Goal: Transaction & Acquisition: Purchase product/service

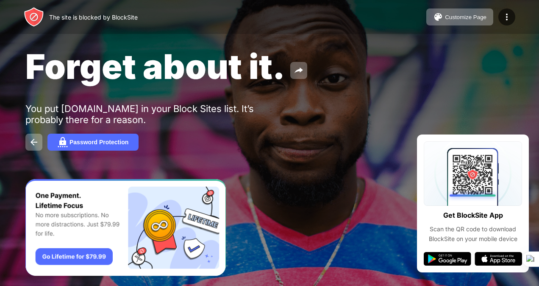
click at [65, 133] on div "Forget about it. You put [DOMAIN_NAME] in your Block Sites list. It’s probably …" at bounding box center [269, 98] width 539 height 196
click at [72, 139] on div "Password Protection" at bounding box center [98, 142] width 59 height 7
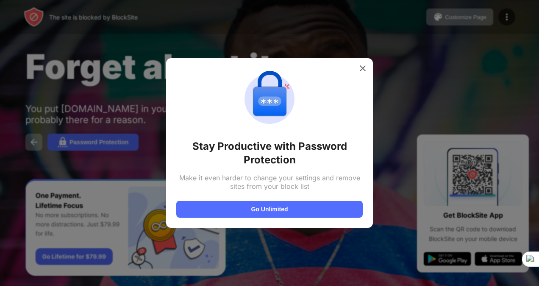
click at [249, 208] on button "Go Unlimited" at bounding box center [269, 208] width 186 height 17
click at [366, 72] on img at bounding box center [362, 68] width 8 height 8
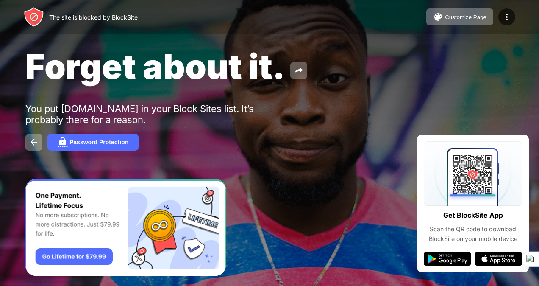
click at [36, 142] on img at bounding box center [34, 142] width 10 height 10
click at [84, 139] on div "Password Protection" at bounding box center [98, 142] width 59 height 7
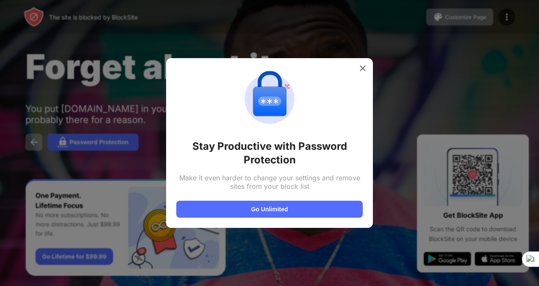
click at [256, 209] on button "Go Unlimited" at bounding box center [269, 208] width 186 height 17
click at [366, 74] on div at bounding box center [363, 68] width 14 height 14
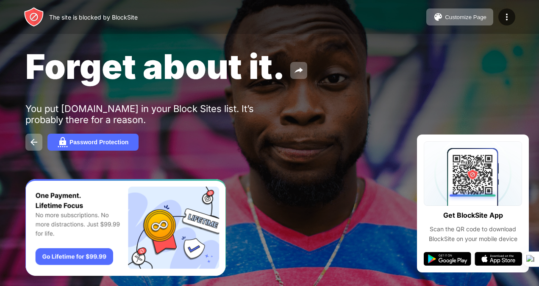
click at [504, 14] on img at bounding box center [507, 17] width 10 height 10
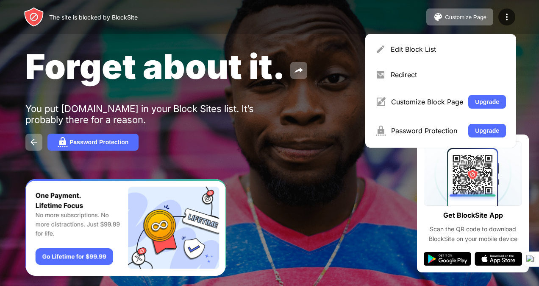
click at [333, 133] on div "Forget about it. You put [DOMAIN_NAME] in your Block Sites list. It’s probably …" at bounding box center [269, 98] width 539 height 196
